Goal: Use online tool/utility: Utilize a website feature to perform a specific function

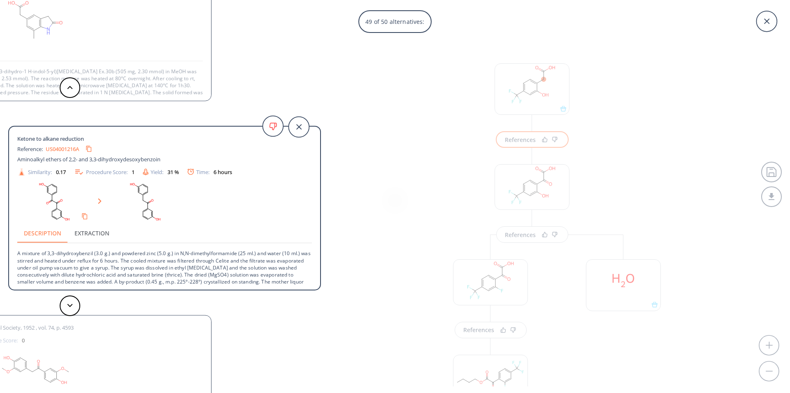
scroll to position [157, 0]
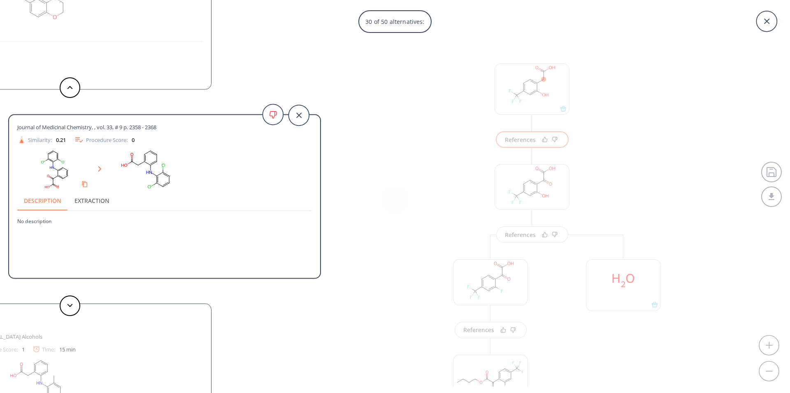
click at [543, 91] on div "30 of 50 alternatives: [PERSON_NAME]-Seylers Zeitschrift fuer Physiologische Ch…" at bounding box center [395, 196] width 790 height 393
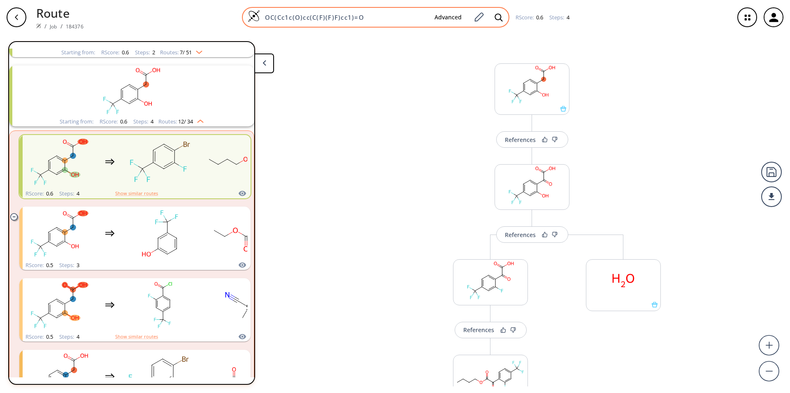
drag, startPoint x: 373, startPoint y: 17, endPoint x: 250, endPoint y: 18, distance: 122.6
click at [260, 18] on input "OC(Cc1c(O)cc(C(F)(F)F)cc1)=O" at bounding box center [344, 17] width 168 height 8
paste input "N#CCC(=O)N(CC)CC"
type input "N#CCC(=O)N(CC)CC"
click at [495, 18] on icon at bounding box center [498, 17] width 8 height 8
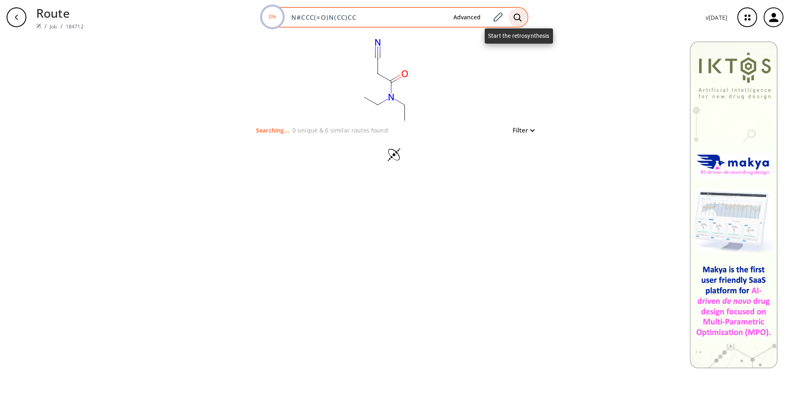
click at [519, 20] on icon at bounding box center [517, 17] width 8 height 8
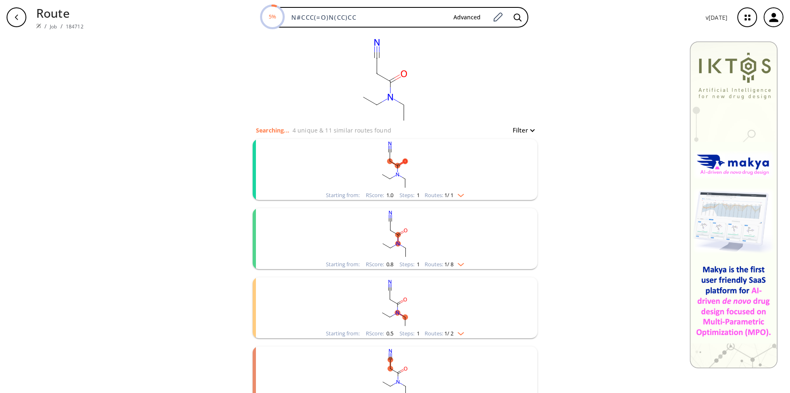
click at [421, 174] on rect "clusters" at bounding box center [395, 164] width 214 height 51
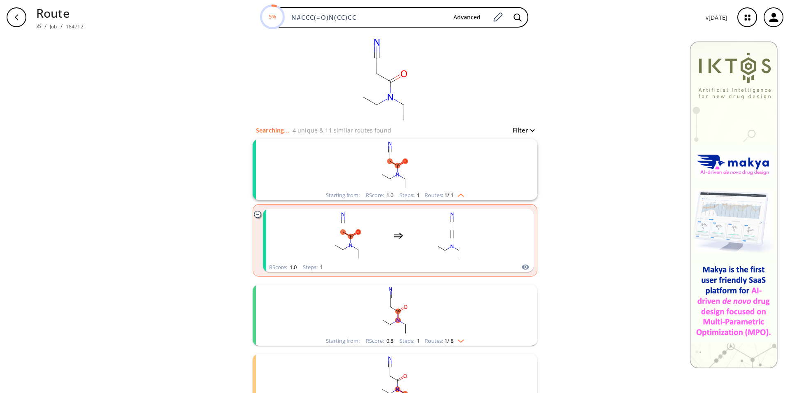
click at [422, 320] on rect "clusters" at bounding box center [395, 310] width 214 height 51
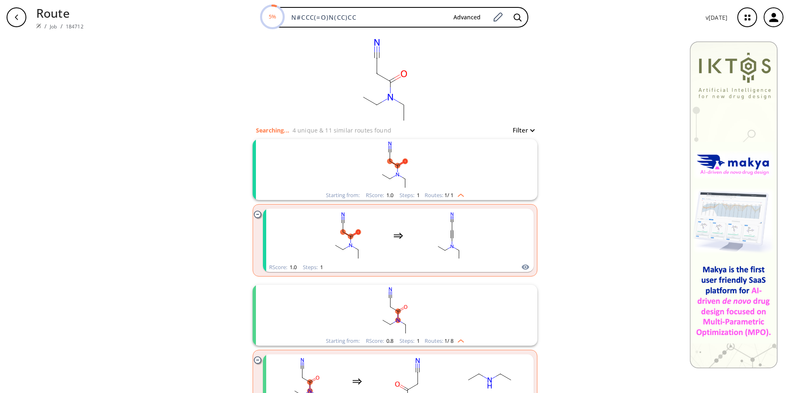
scroll to position [126, 0]
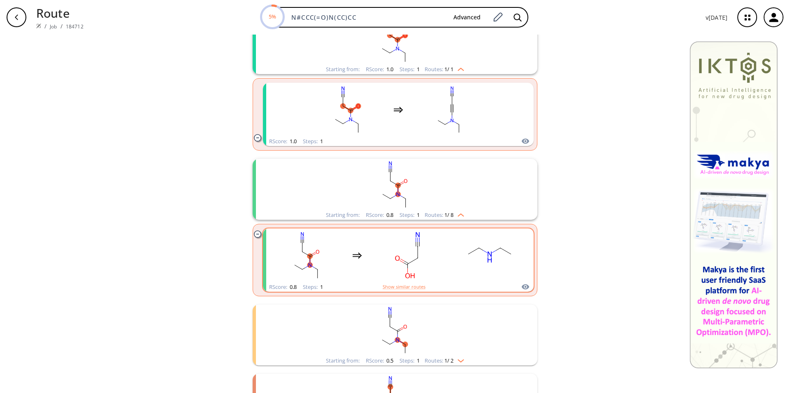
click at [418, 264] on rect "clusters" at bounding box center [407, 254] width 74 height 51
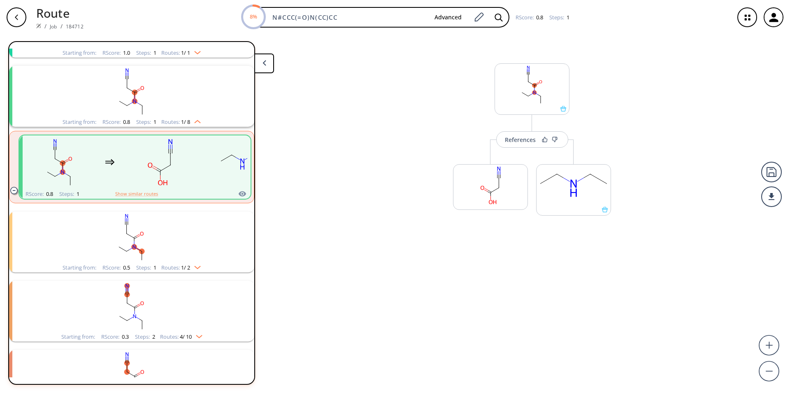
scroll to position [88, 0]
click at [526, 138] on div "References" at bounding box center [520, 139] width 31 height 5
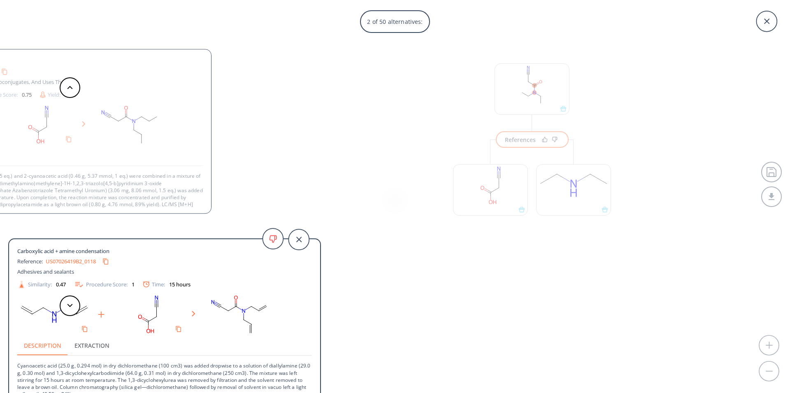
scroll to position [8, 0]
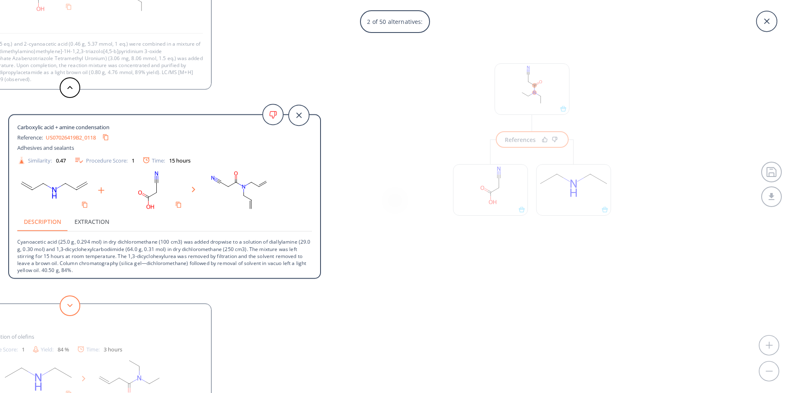
click at [70, 307] on polygon at bounding box center [69, 305] width 5 height 3
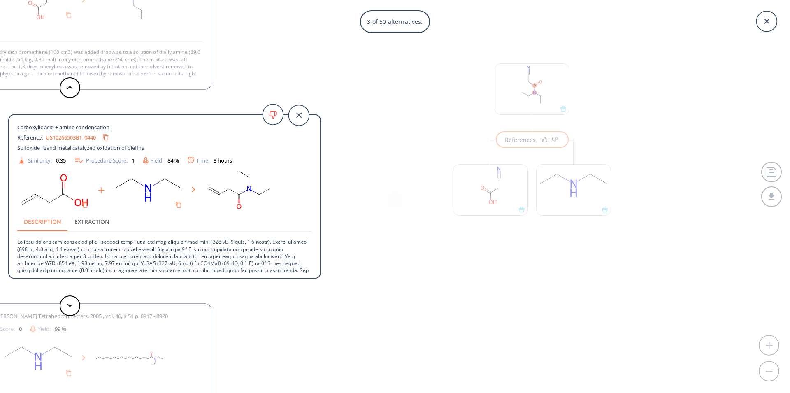
click at [541, 100] on div "3 of 50 alternatives: Carboxylic acid + amine condensation Reference: US2022031…" at bounding box center [395, 196] width 790 height 393
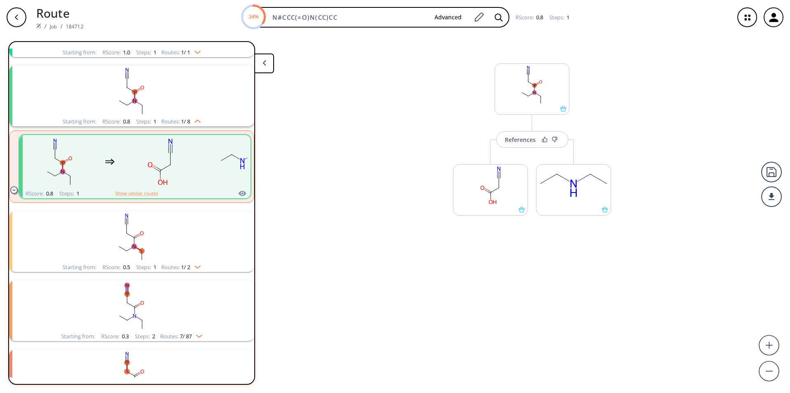
click at [162, 251] on rect "clusters" at bounding box center [132, 236] width 214 height 51
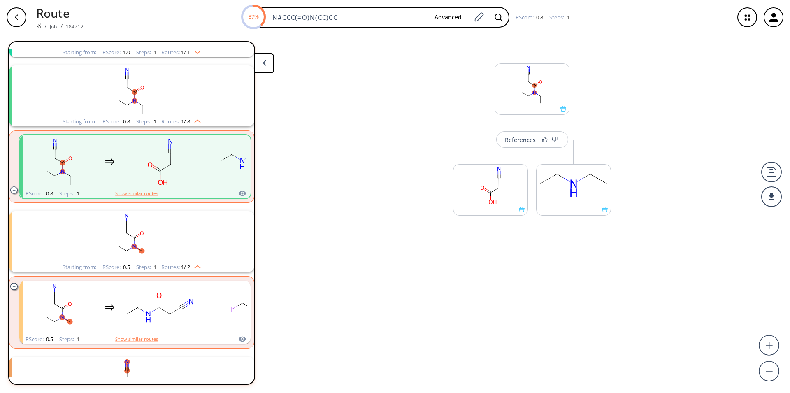
click at [140, 362] on rect "clusters" at bounding box center [132, 382] width 214 height 51
drag, startPoint x: 352, startPoint y: 19, endPoint x: 222, endPoint y: 5, distance: 131.1
click at [267, 13] on input "N#CCC(=O)N(CC)CC" at bounding box center [347, 17] width 160 height 8
paste input "O=C(O)Cc1cnccc1"
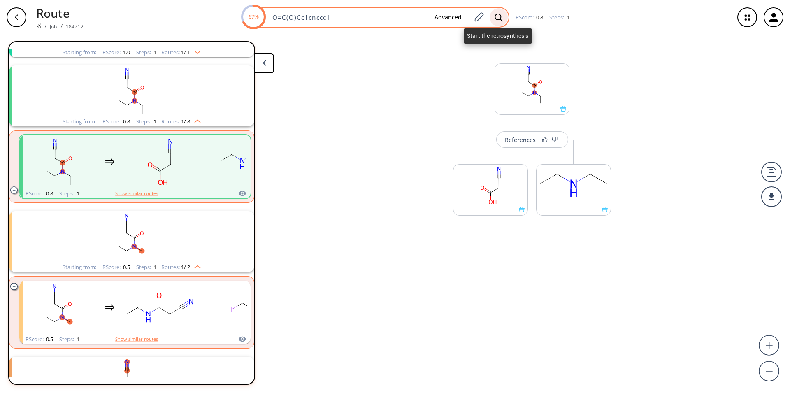
type input "O=C(O)Cc1cnccc1"
click at [497, 19] on icon at bounding box center [498, 17] width 8 height 9
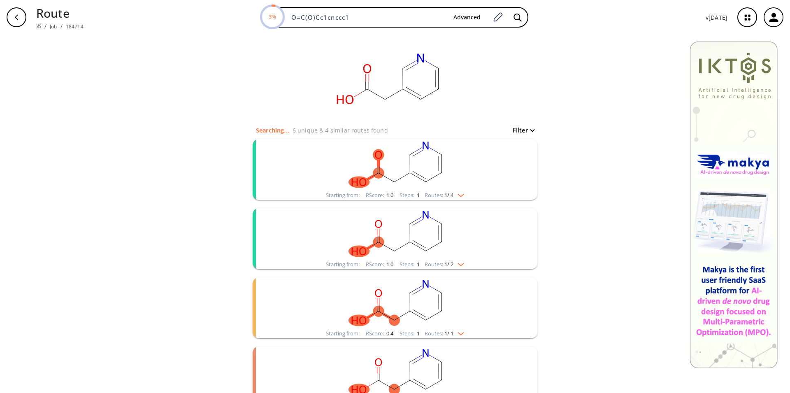
click at [394, 165] on rect "clusters" at bounding box center [395, 164] width 214 height 51
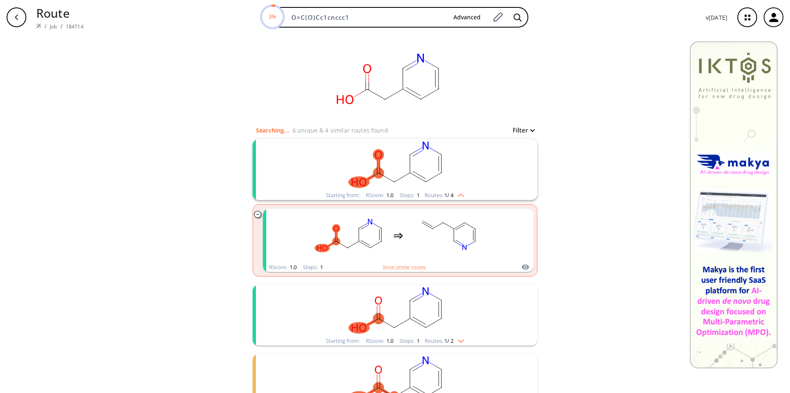
click at [373, 294] on rect "clusters" at bounding box center [395, 310] width 214 height 51
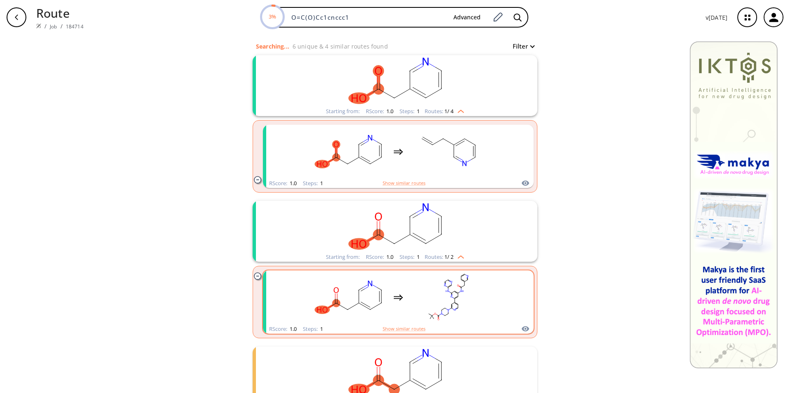
scroll to position [126, 0]
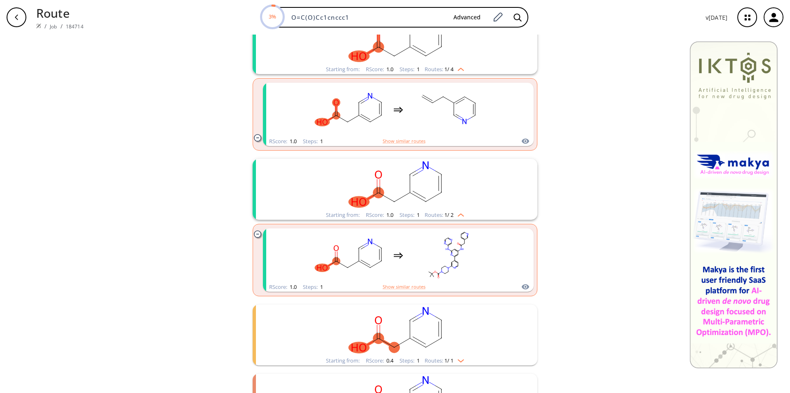
click at [414, 338] on rect "clusters" at bounding box center [395, 329] width 214 height 51
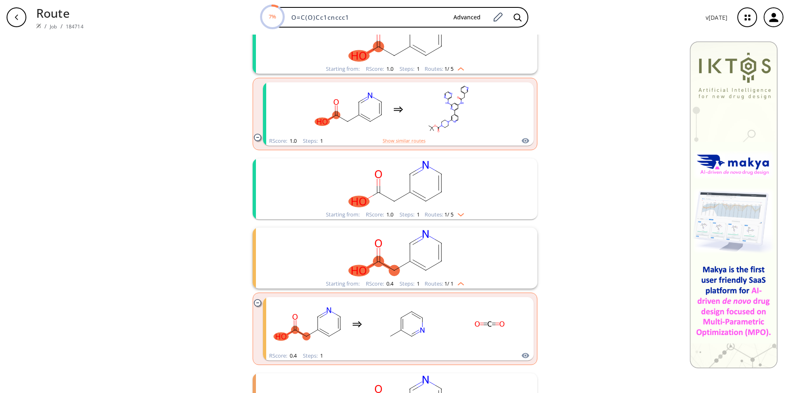
scroll to position [294, 0]
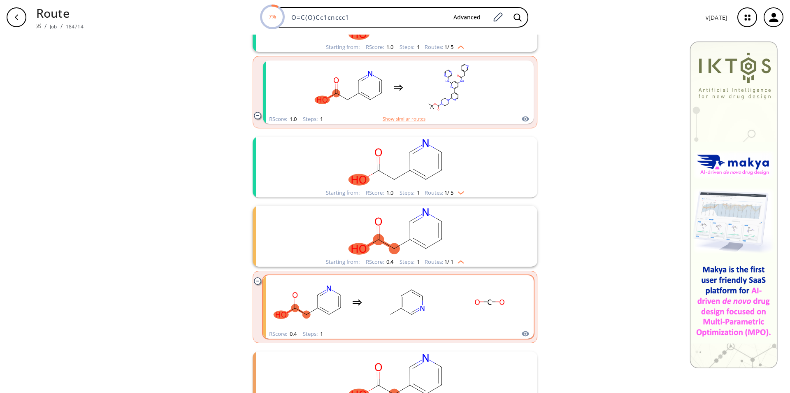
click at [432, 315] on rect "clusters" at bounding box center [407, 301] width 74 height 51
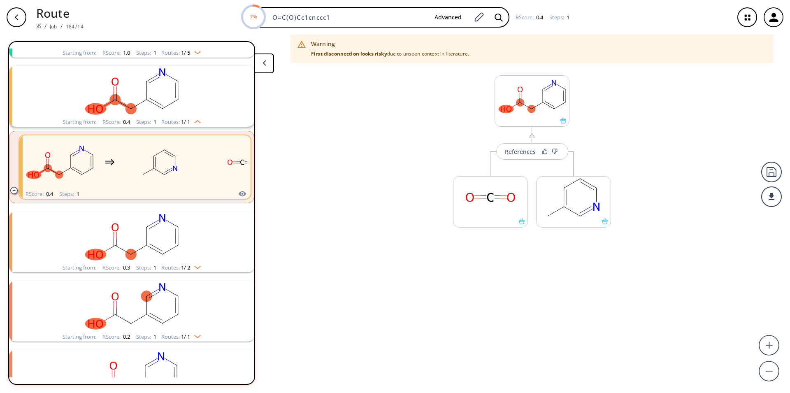
scroll to position [226, 0]
click at [540, 115] on rect at bounding box center [532, 97] width 74 height 42
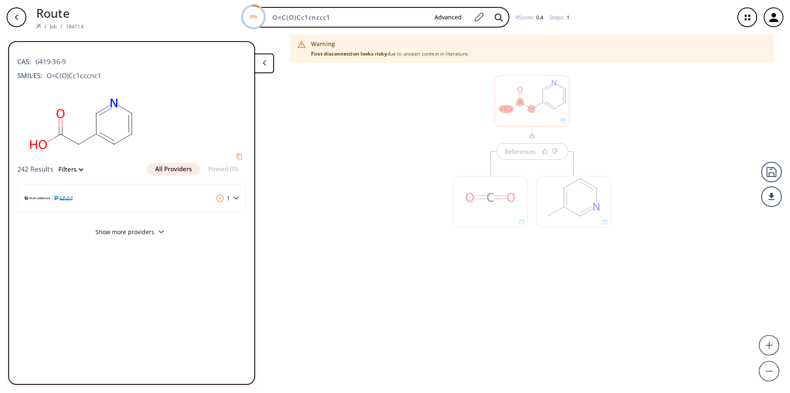
click at [546, 100] on div at bounding box center [531, 100] width 75 height 51
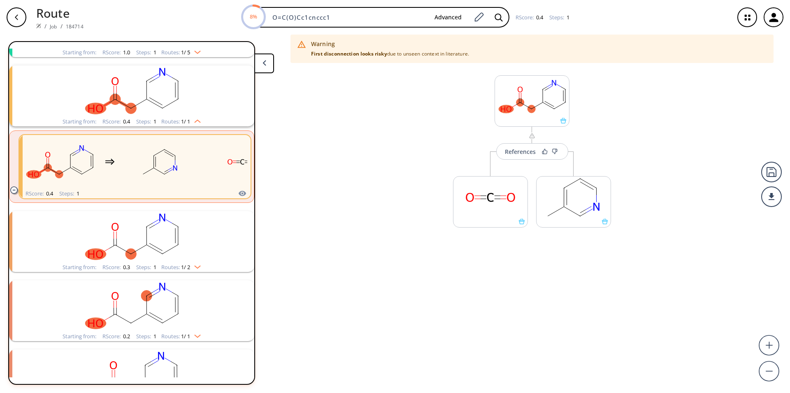
click at [165, 313] on rect "clusters" at bounding box center [132, 305] width 214 height 51
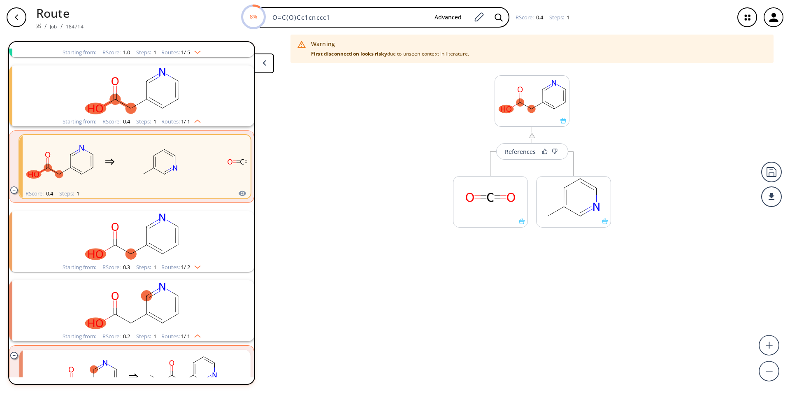
scroll to position [280, 0]
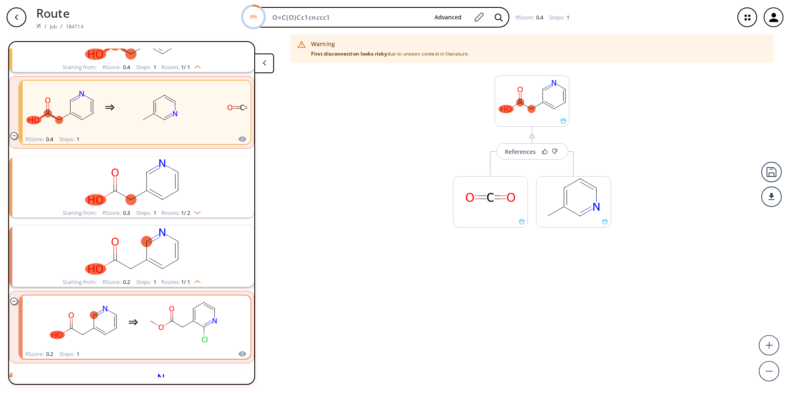
click at [183, 319] on rect "clusters" at bounding box center [183, 322] width 74 height 51
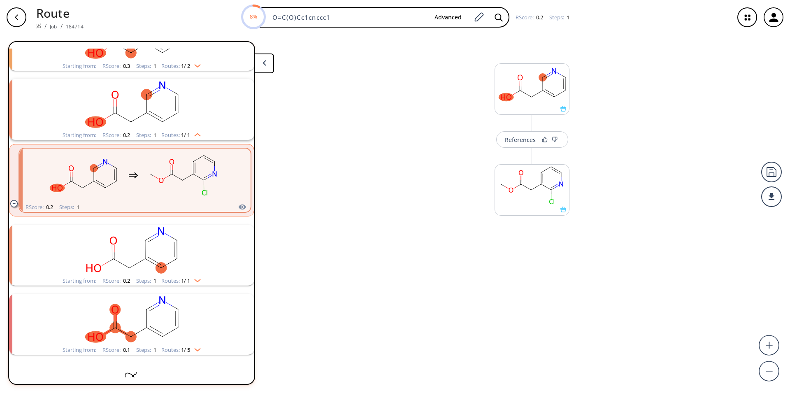
scroll to position [443, 0]
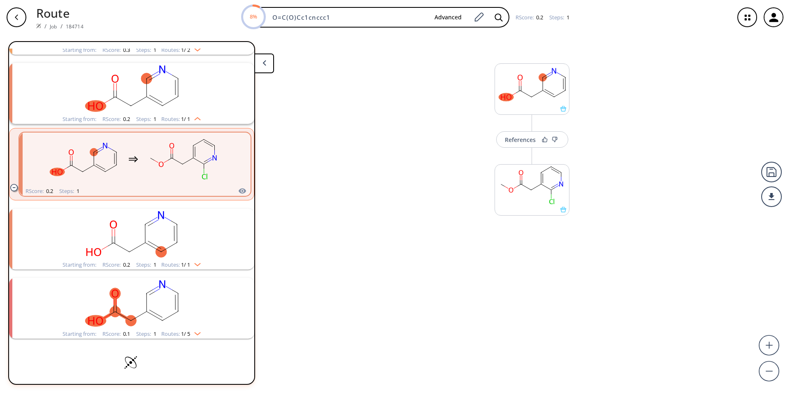
click at [171, 256] on rect "clusters" at bounding box center [132, 234] width 214 height 51
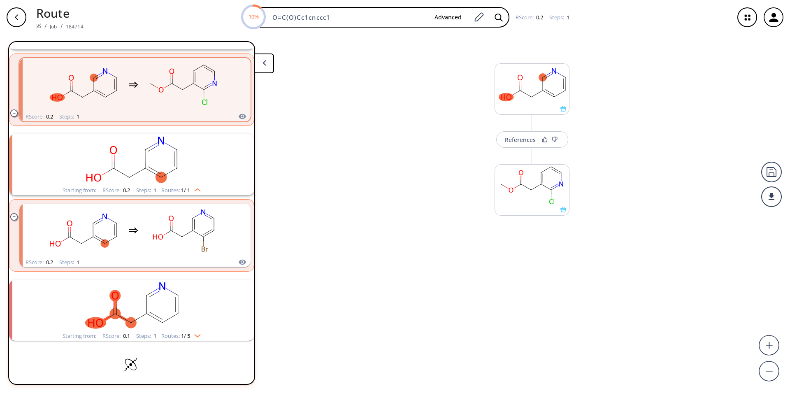
scroll to position [526, 0]
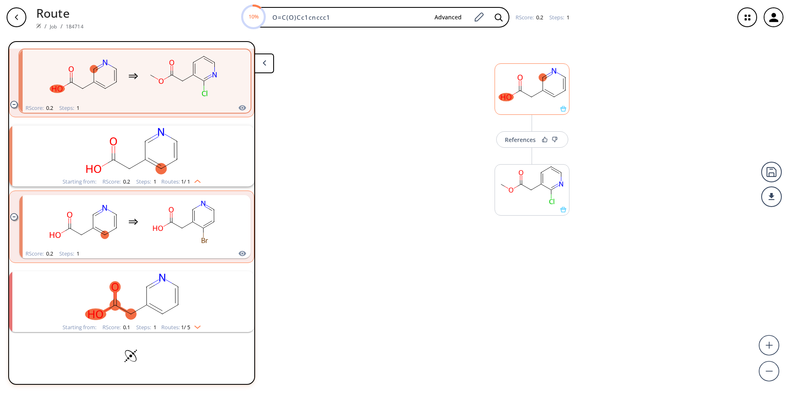
click at [541, 85] on rect at bounding box center [532, 85] width 74 height 42
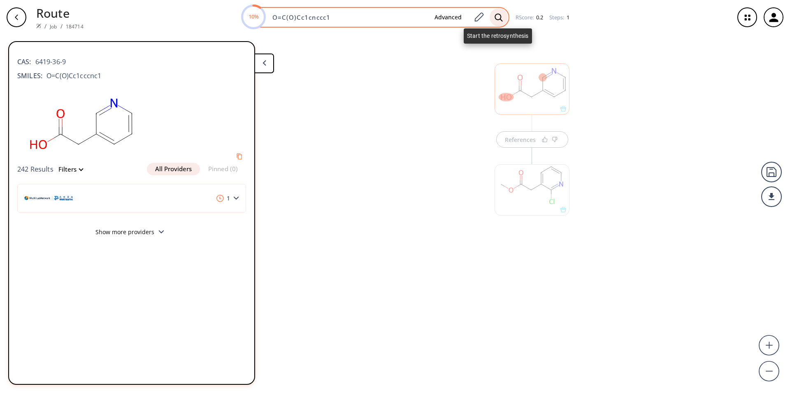
click at [498, 17] on icon at bounding box center [498, 17] width 8 height 9
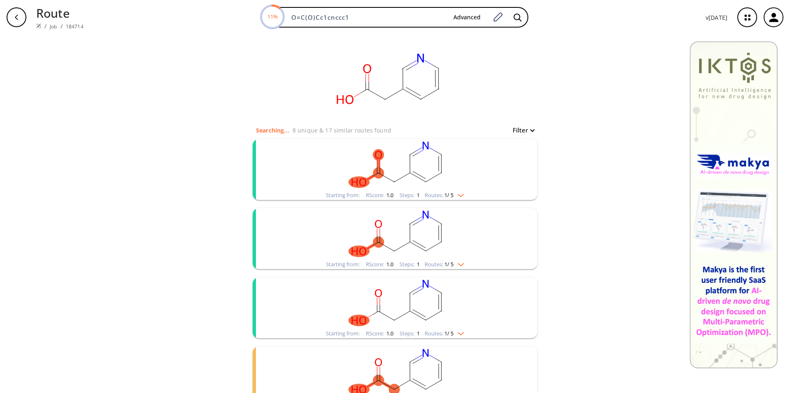
scroll to position [42, 0]
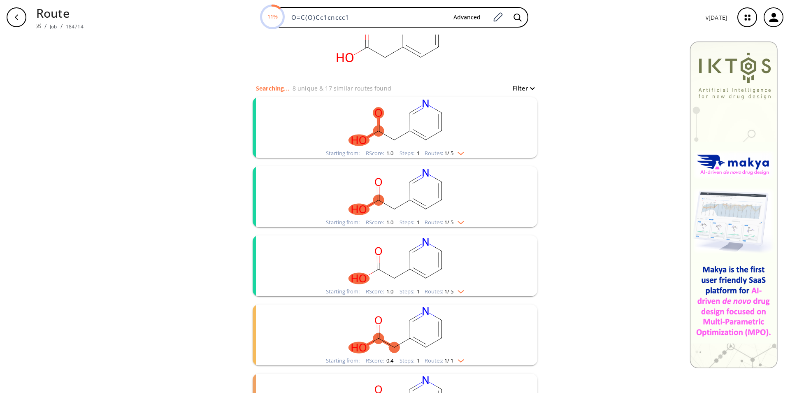
click at [436, 276] on rect "clusters" at bounding box center [395, 260] width 214 height 51
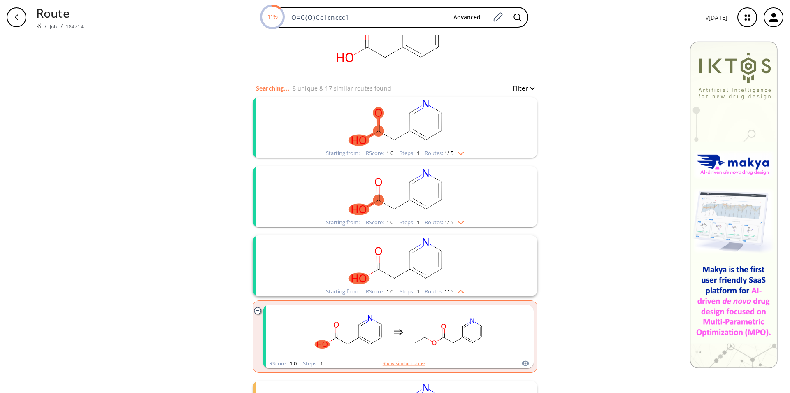
click at [436, 272] on rect "clusters" at bounding box center [395, 260] width 214 height 51
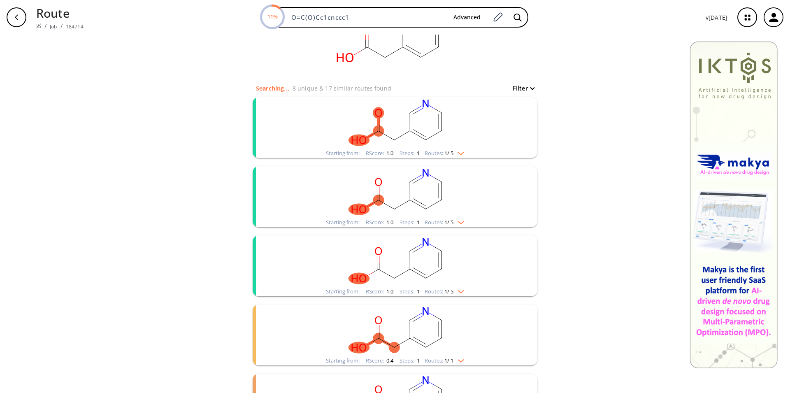
click at [428, 277] on rect "clusters" at bounding box center [395, 260] width 214 height 51
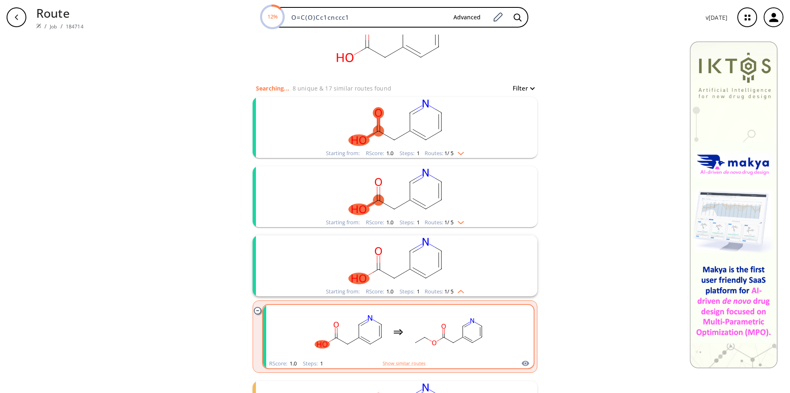
click at [428, 349] on rect "clusters" at bounding box center [448, 331] width 74 height 51
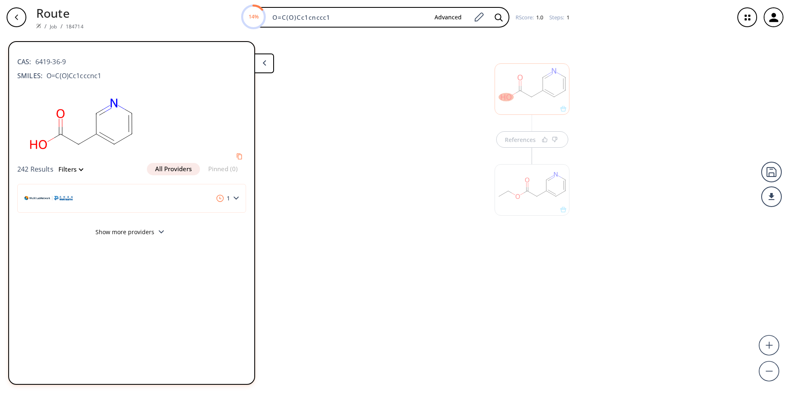
click at [535, 144] on div at bounding box center [531, 185] width 83 height 93
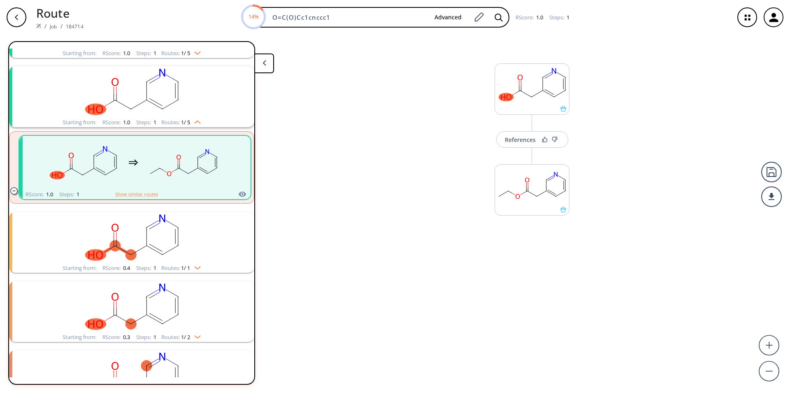
scroll to position [157, 0]
click at [534, 218] on button "More routes from here" at bounding box center [531, 219] width 75 height 18
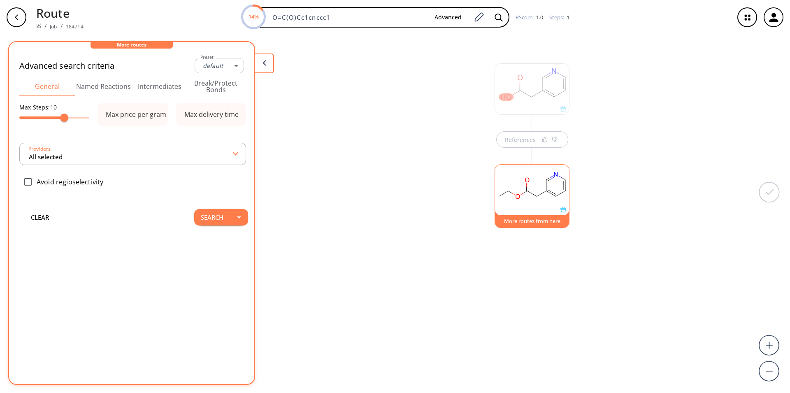
type input "-1"
type input "All selected"
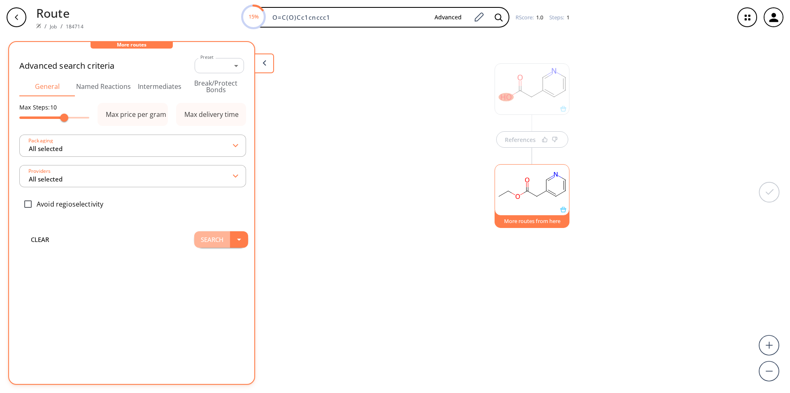
click at [219, 243] on button "Search" at bounding box center [212, 239] width 36 height 16
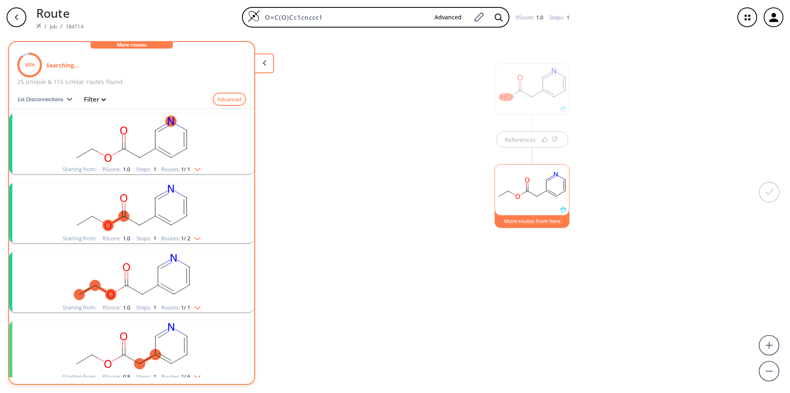
click at [154, 352] on ellipse "clusters" at bounding box center [155, 354] width 11 height 11
click at [155, 350] on icon "clusters" at bounding box center [155, 345] width 0 height 18
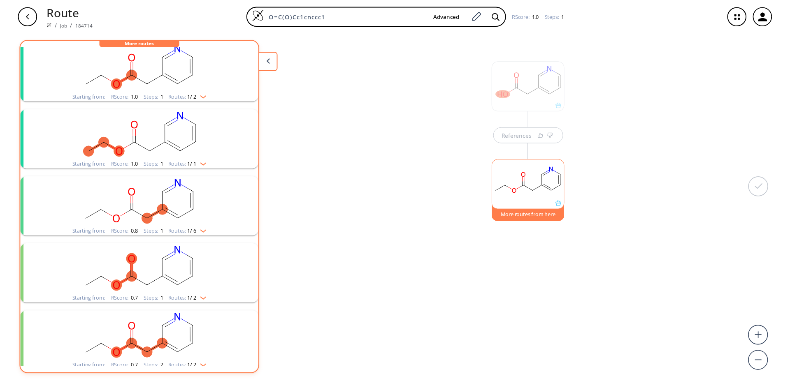
scroll to position [163, 0]
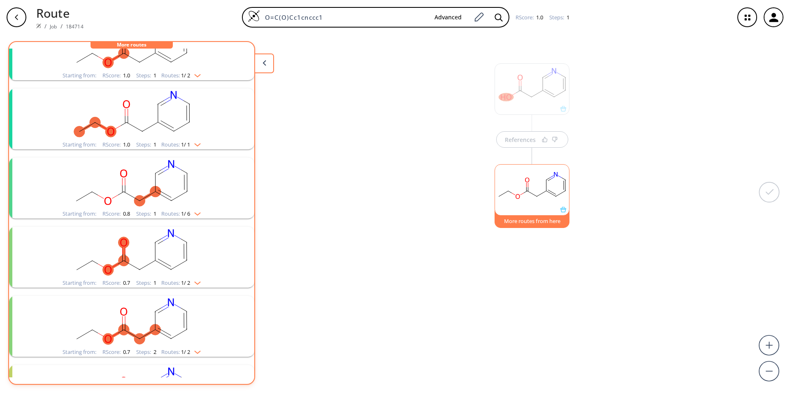
click at [183, 260] on rect "clusters" at bounding box center [132, 252] width 214 height 51
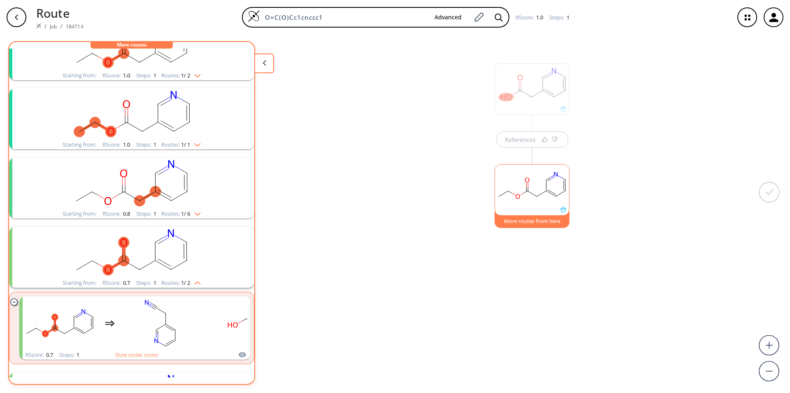
click at [186, 190] on icon "clusters" at bounding box center [186, 190] width 1 height 1
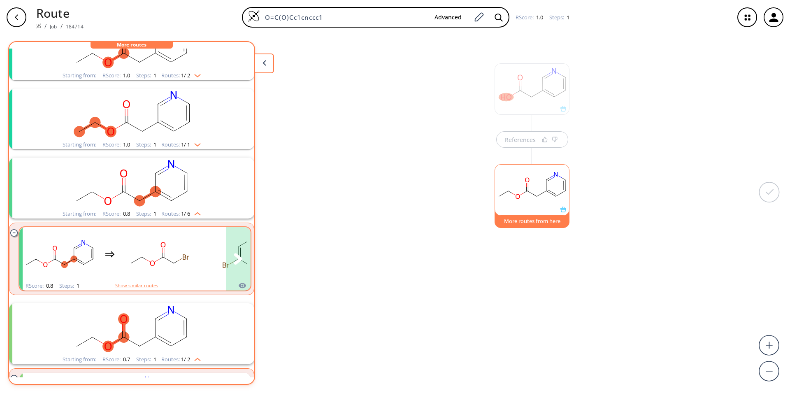
click at [185, 269] on rect "clusters" at bounding box center [160, 253] width 74 height 51
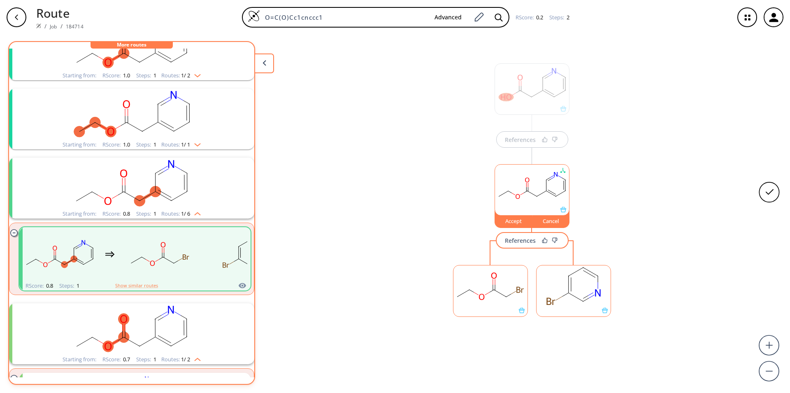
click at [522, 240] on div "References" at bounding box center [520, 240] width 31 height 5
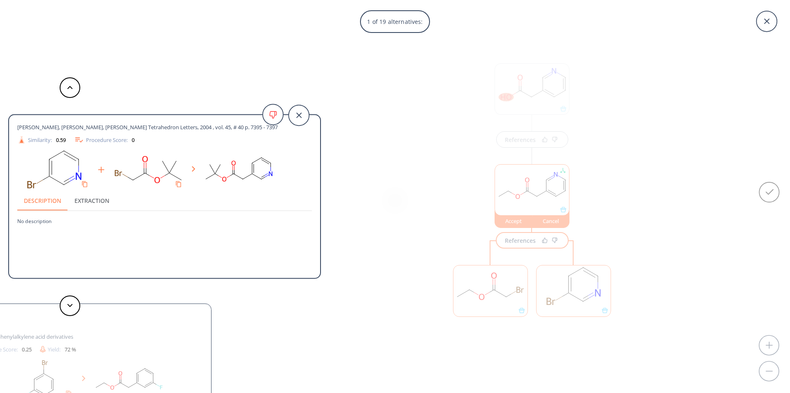
drag, startPoint x: 151, startPoint y: 126, endPoint x: 281, endPoint y: 136, distance: 130.7
click at [278, 131] on span "[PERSON_NAME], [PERSON_NAME], [PERSON_NAME] Tetrahedron Letters, 2004 , vol. 45…" at bounding box center [147, 126] width 260 height 7
click at [402, 241] on div "1 of 19 alternatives: [PERSON_NAME], [PERSON_NAME], [PERSON_NAME] Tetrahedron L…" at bounding box center [395, 196] width 790 height 393
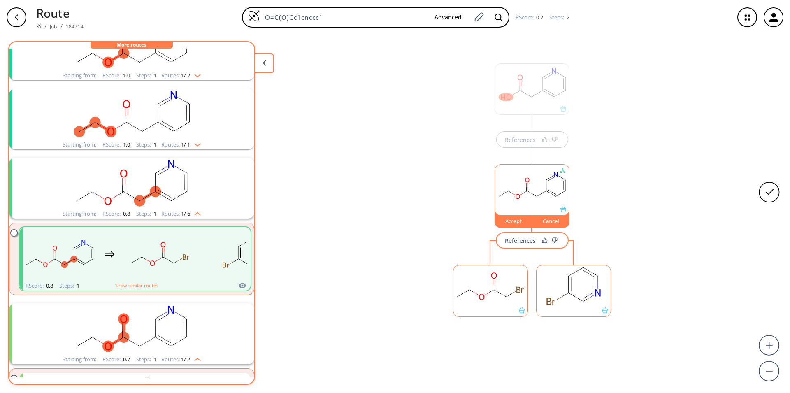
click at [163, 133] on rect "clusters" at bounding box center [132, 113] width 214 height 51
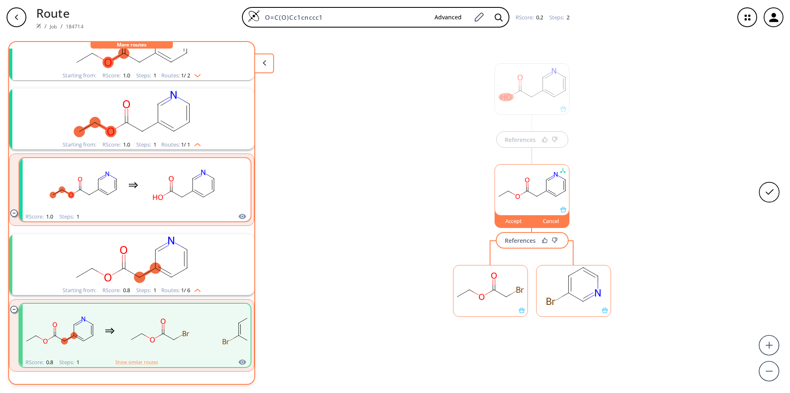
click at [201, 187] on rect "clusters" at bounding box center [183, 184] width 74 height 51
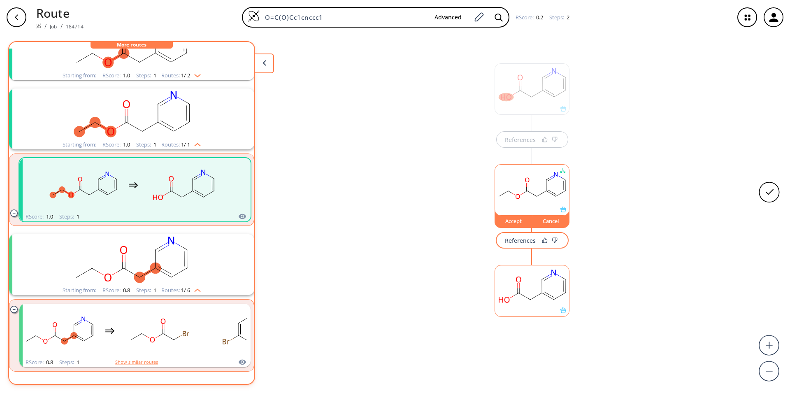
click at [505, 220] on div "Accept" at bounding box center [513, 220] width 37 height 5
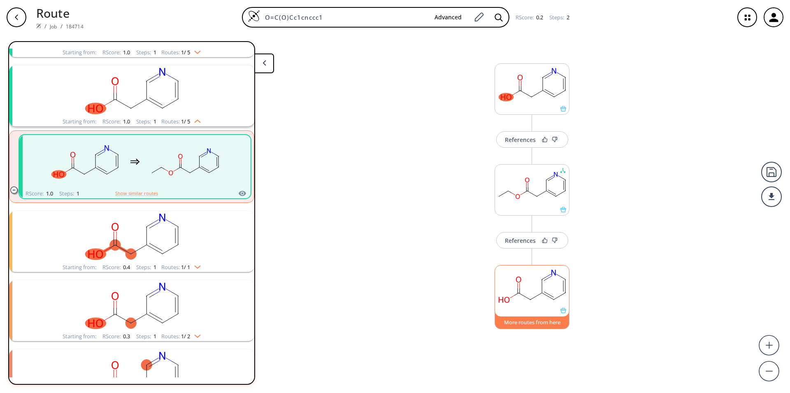
click at [525, 324] on button "More routes from here" at bounding box center [531, 320] width 75 height 18
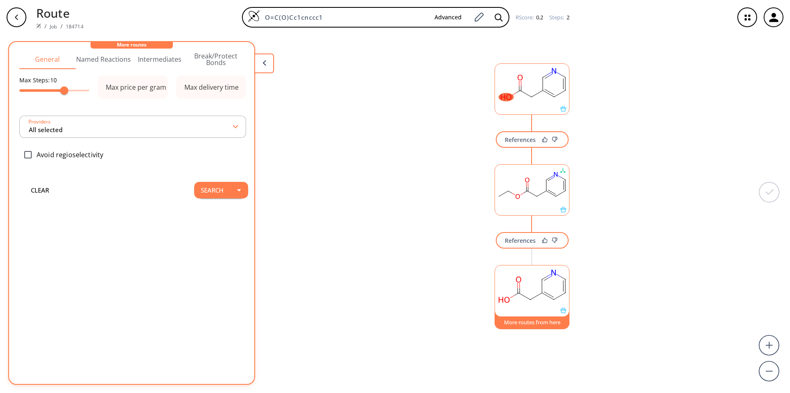
scroll to position [0, 0]
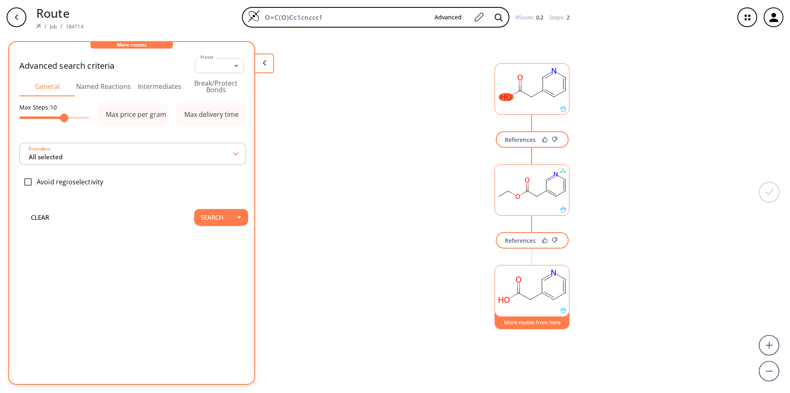
type input "All selected"
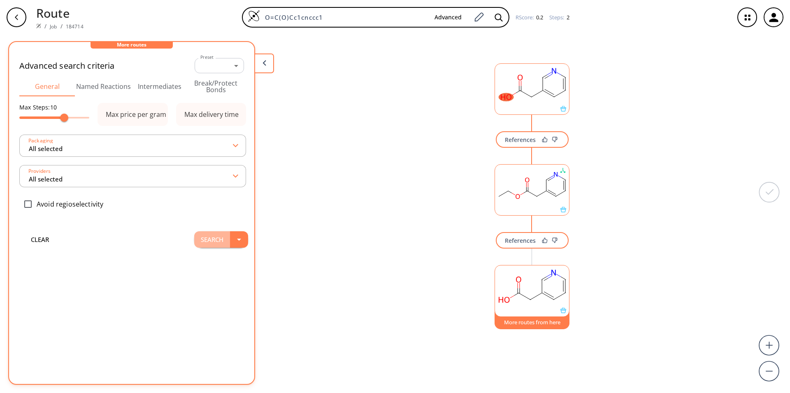
click at [216, 237] on button "Search" at bounding box center [212, 239] width 36 height 16
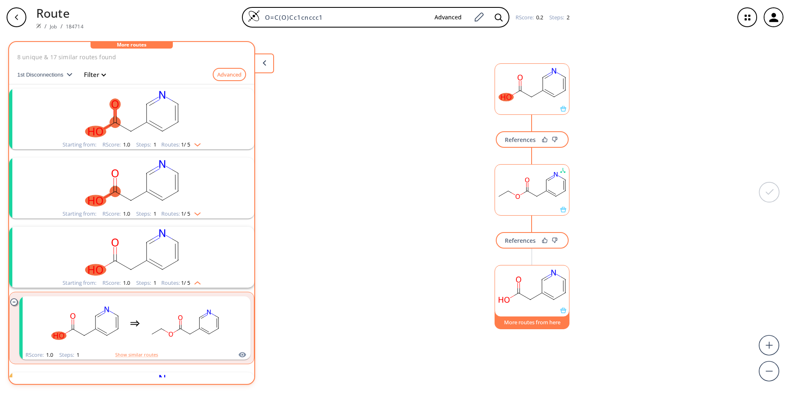
click at [125, 134] on rect "clusters" at bounding box center [132, 113] width 214 height 51
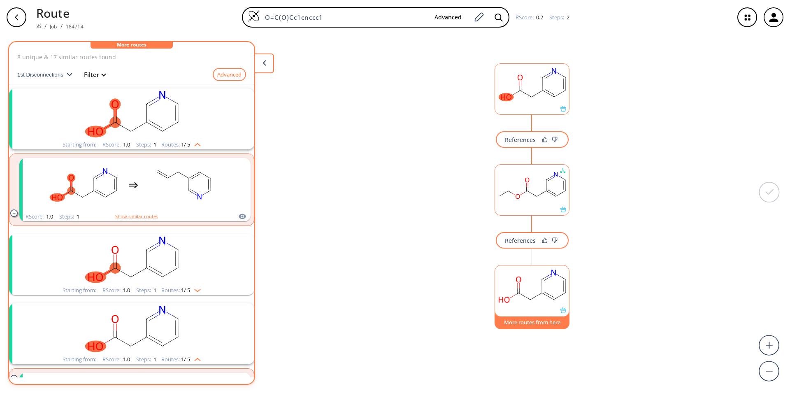
click at [188, 276] on rect "clusters" at bounding box center [132, 259] width 214 height 51
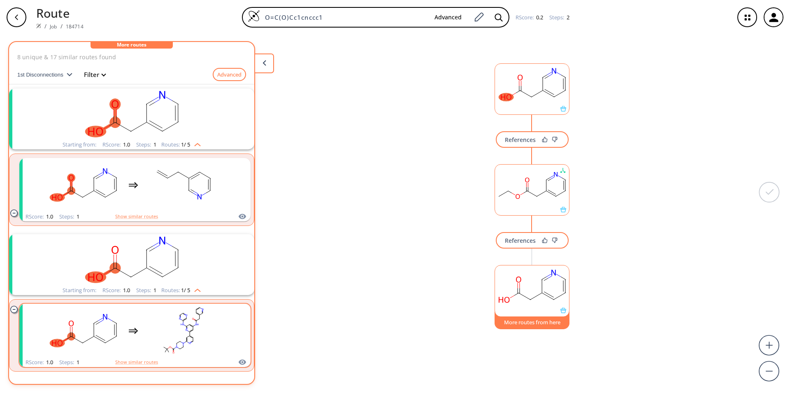
click at [210, 338] on rect "clusters" at bounding box center [183, 330] width 74 height 51
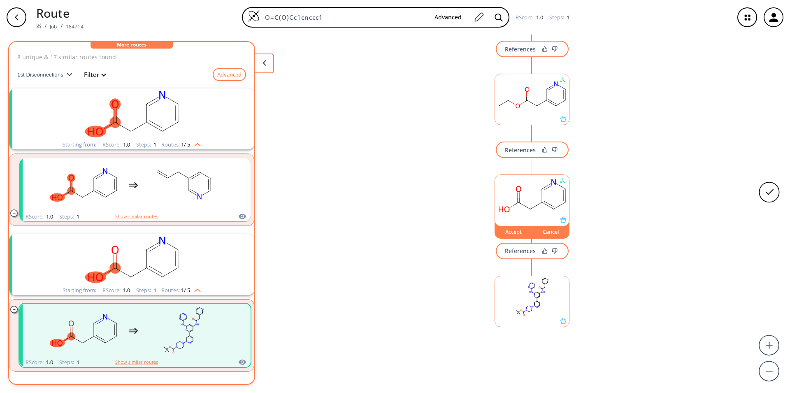
scroll to position [91, 0]
click at [148, 328] on rect "clusters" at bounding box center [183, 330] width 74 height 51
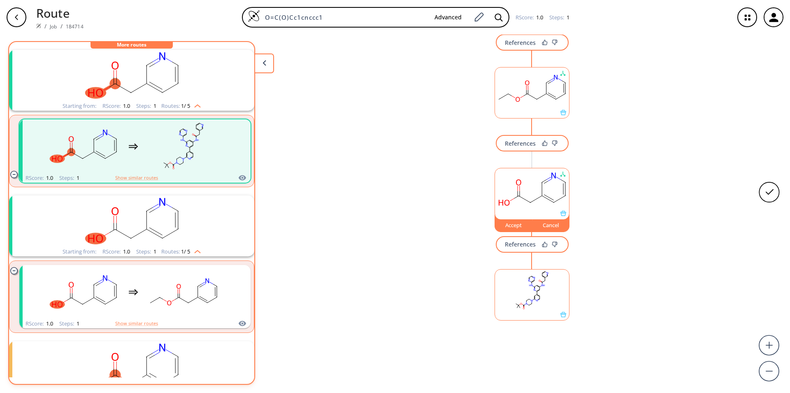
scroll to position [217, 0]
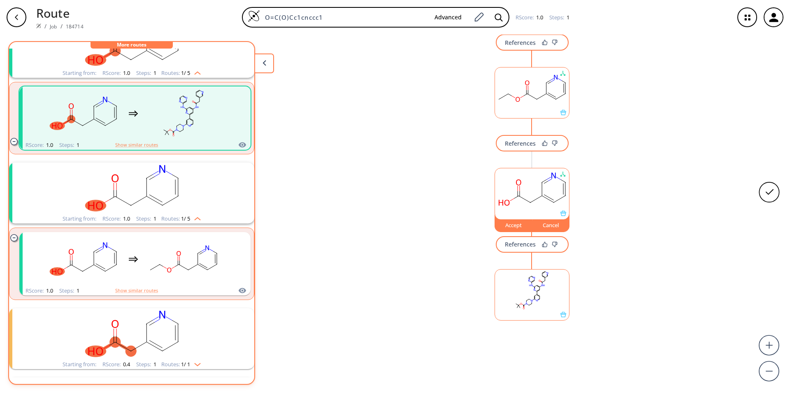
click at [155, 276] on rect "clusters" at bounding box center [183, 258] width 74 height 51
click at [158, 270] on rect "clusters" at bounding box center [183, 258] width 74 height 51
click at [544, 223] on div "Cancel" at bounding box center [550, 224] width 37 height 5
click at [514, 146] on div "References" at bounding box center [520, 143] width 31 height 5
click at [532, 90] on rect at bounding box center [532, 88] width 74 height 42
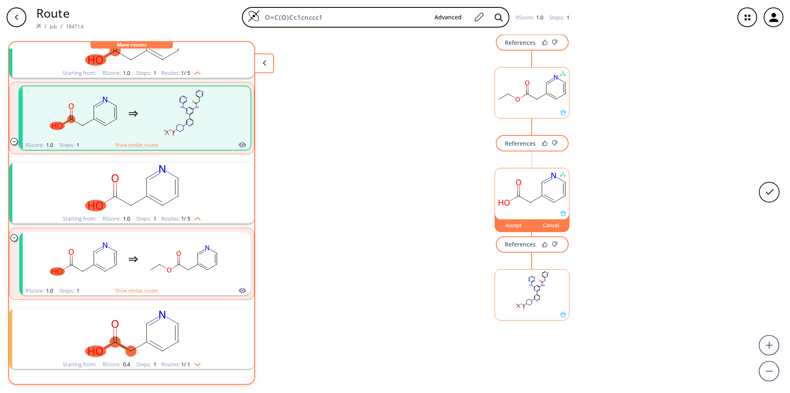
drag, startPoint x: 519, startPoint y: 89, endPoint x: 161, endPoint y: 4, distance: 367.7
click at [519, 89] on rect at bounding box center [532, 88] width 74 height 42
click at [520, 89] on rect at bounding box center [532, 88] width 74 height 42
click at [518, 73] on div "References References Accept Cancel References" at bounding box center [395, 211] width 790 height 352
click at [549, 225] on div "Cancel" at bounding box center [550, 224] width 37 height 5
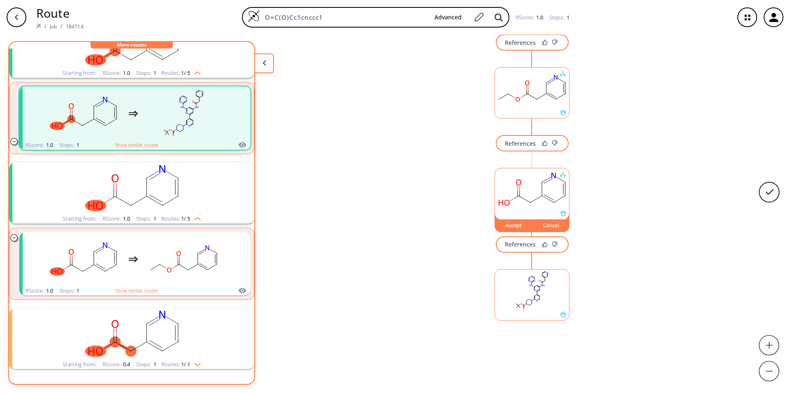
click at [549, 225] on div "Cancel" at bounding box center [550, 224] width 37 height 5
click at [529, 246] on div "References" at bounding box center [520, 243] width 31 height 5
click at [531, 45] on div "References" at bounding box center [520, 42] width 31 height 5
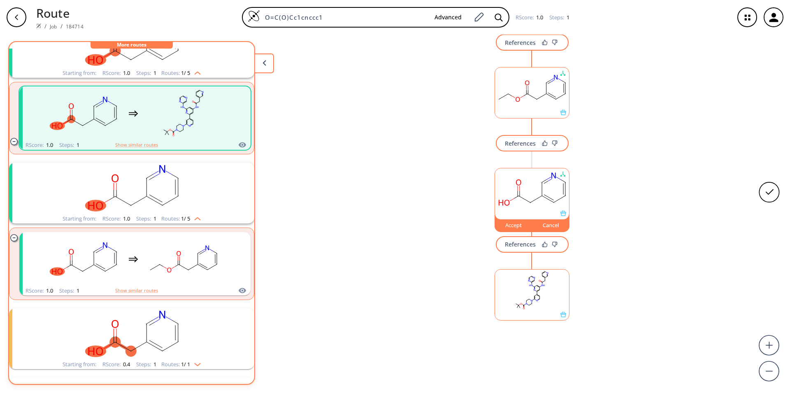
click at [655, 350] on div "References References Accept Cancel References" at bounding box center [395, 211] width 790 height 352
click at [165, 190] on rect "clusters" at bounding box center [132, 187] width 214 height 51
click at [167, 190] on rect "clusters" at bounding box center [132, 187] width 214 height 51
click at [185, 130] on rect "clusters" at bounding box center [183, 113] width 74 height 51
click at [192, 112] on rect "clusters" at bounding box center [183, 113] width 74 height 51
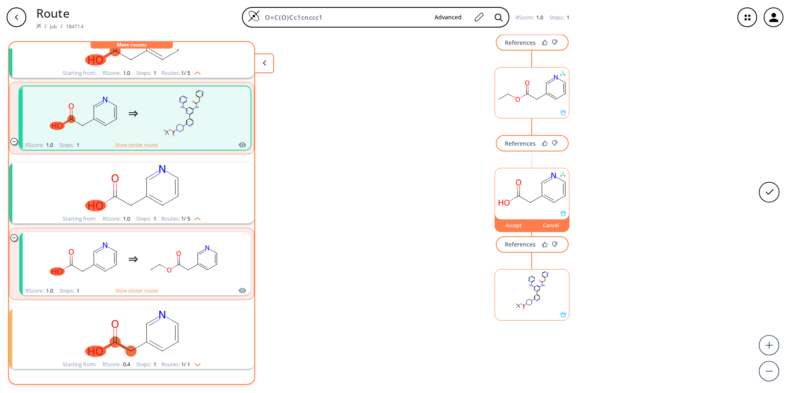
click at [215, 102] on rect "clusters" at bounding box center [183, 113] width 74 height 51
